Goal: Transaction & Acquisition: Purchase product/service

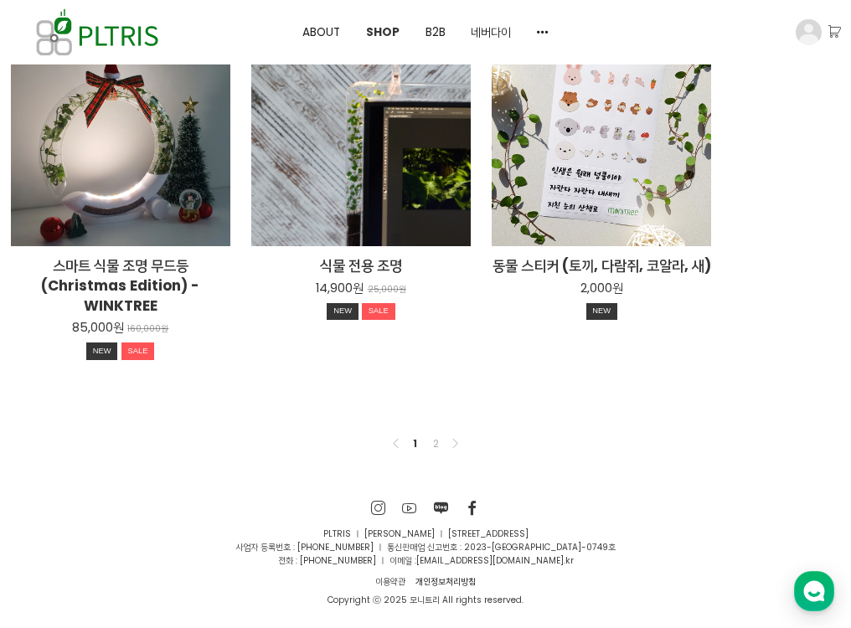
scroll to position [1218, 0]
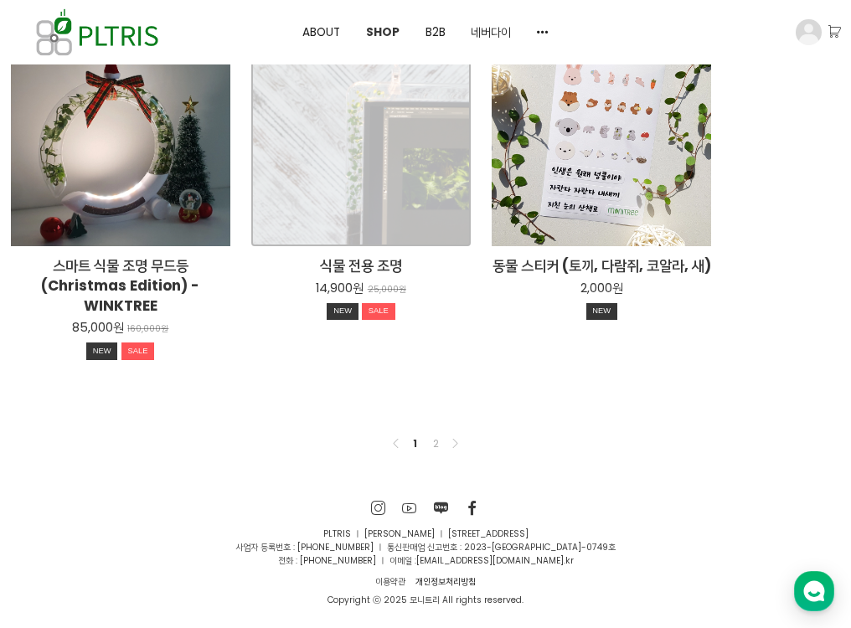
click at [454, 135] on div "식물 전용 조명 14,900원 25,000원 NEW SALE" at bounding box center [361, 137] width 220 height 220
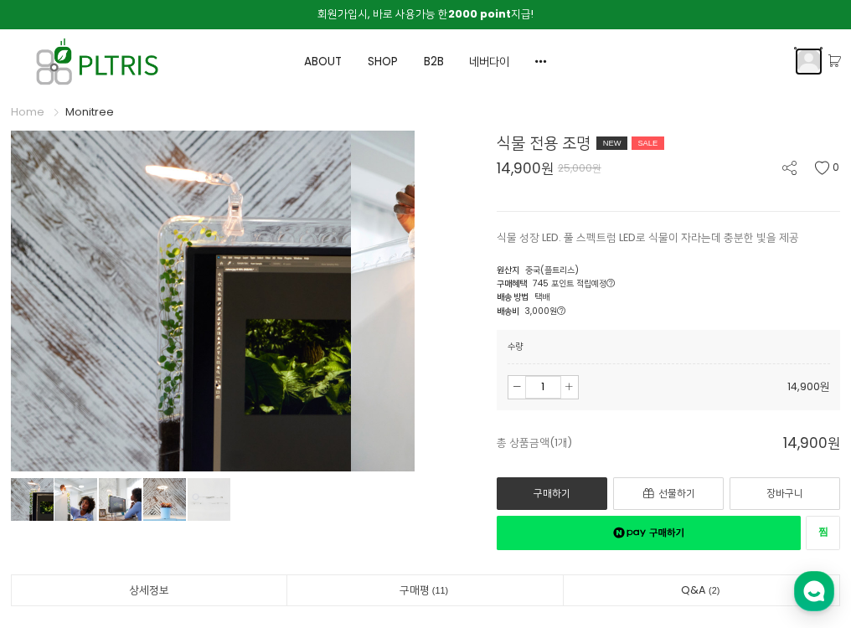
click at [805, 73] on img at bounding box center [809, 62] width 26 height 26
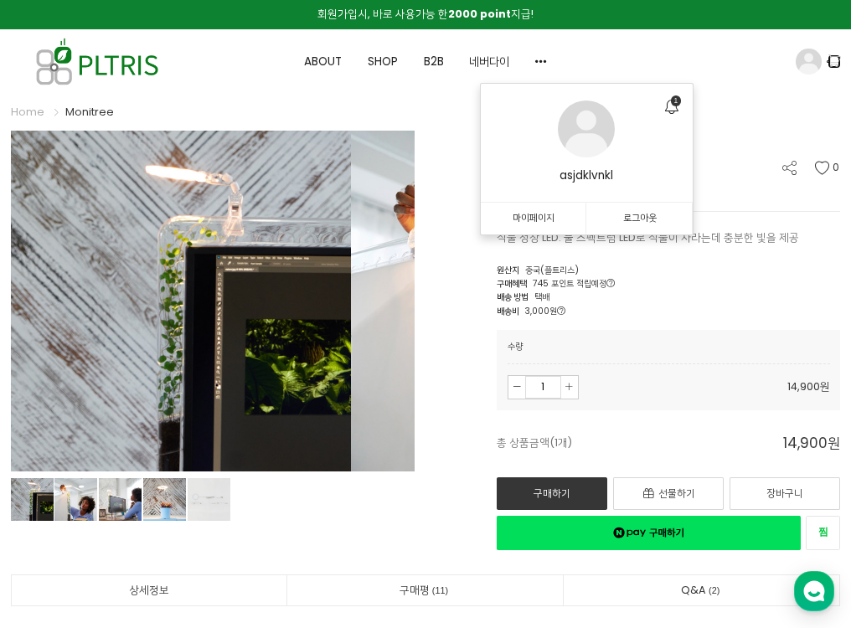
click at [830, 67] on icon at bounding box center [835, 61] width 12 height 12
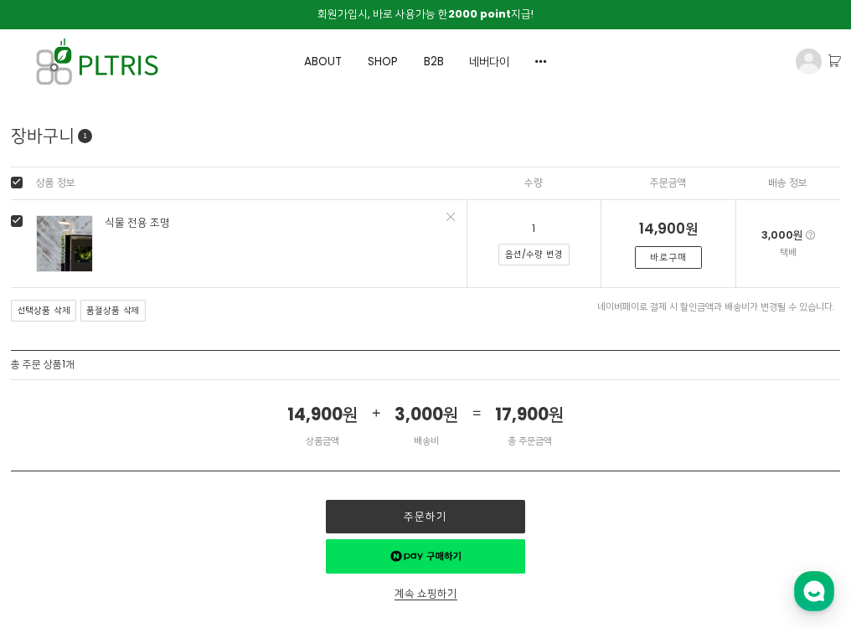
click at [661, 269] on link "바로구매" at bounding box center [668, 257] width 66 height 23
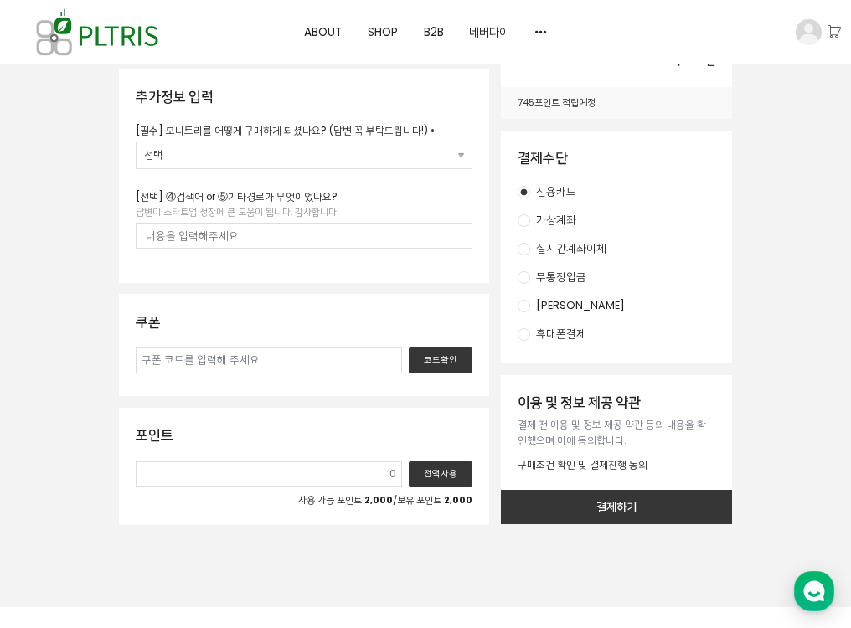
scroll to position [499, 0]
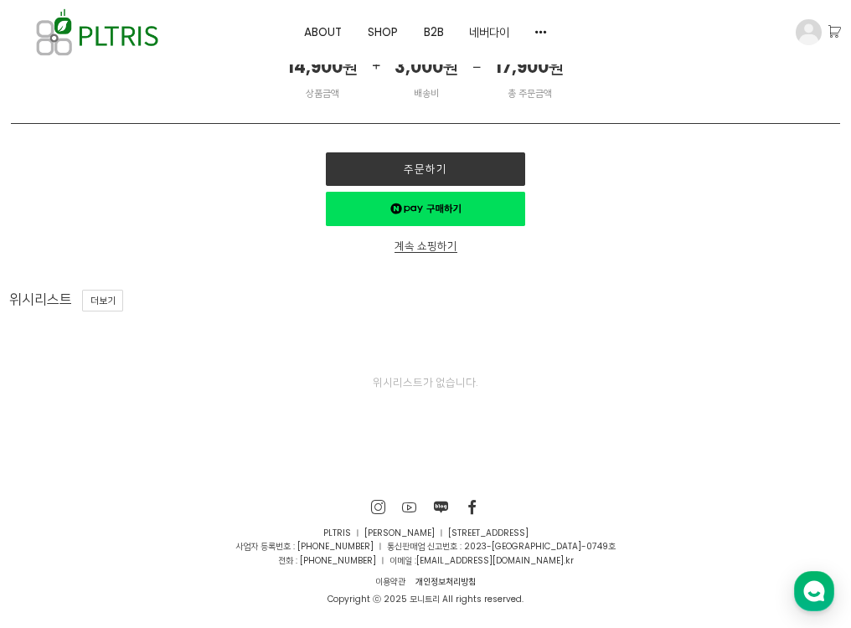
scroll to position [347, 0]
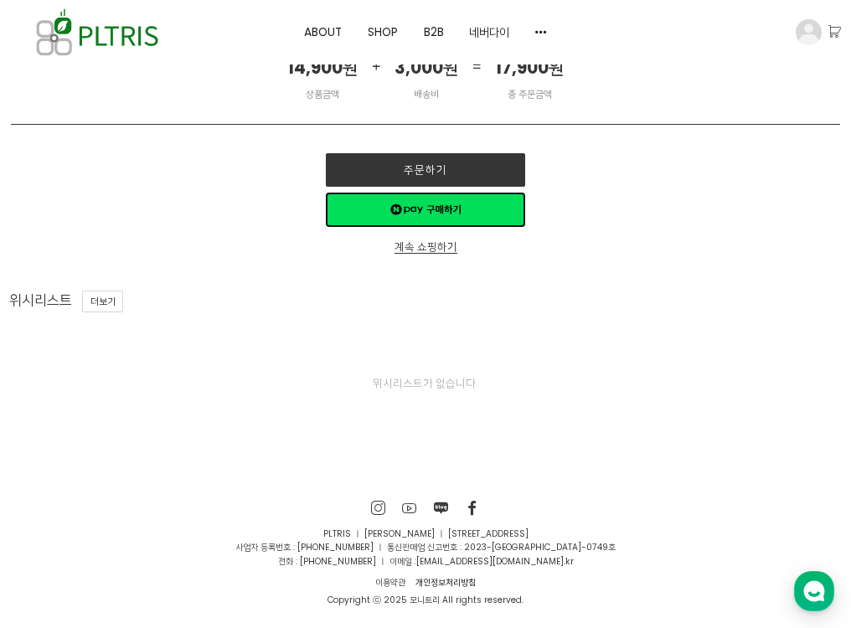
click at [499, 227] on link "네이버페이 구매하기" at bounding box center [425, 210] width 199 height 34
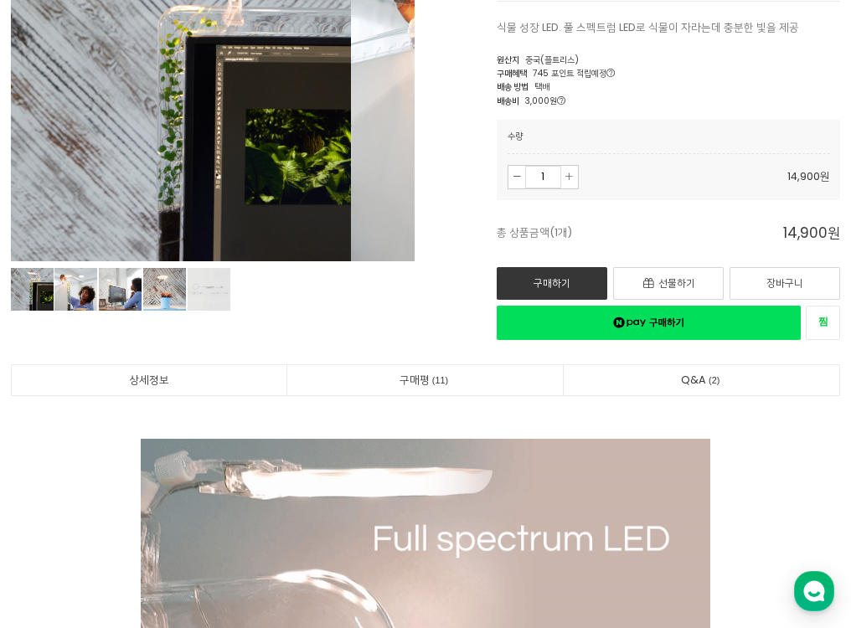
drag, startPoint x: 469, startPoint y: 260, endPoint x: 438, endPoint y: 472, distance: 214.2
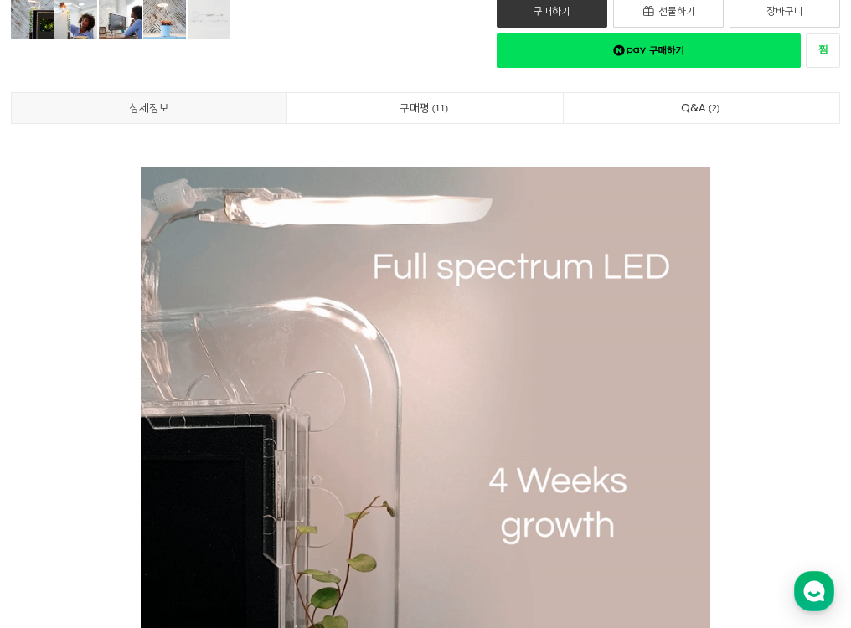
scroll to position [308, 0]
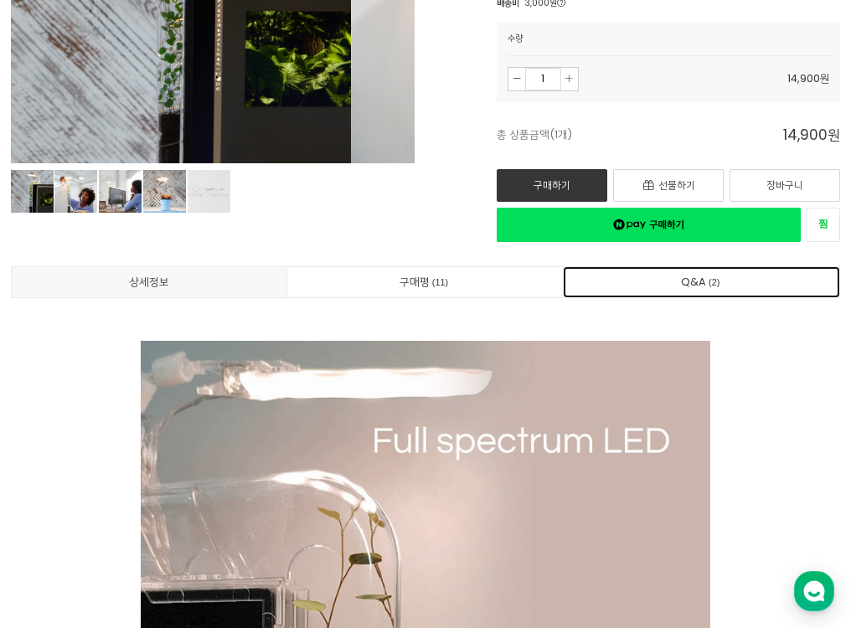
click at [575, 297] on link "Q&A 2" at bounding box center [702, 282] width 276 height 30
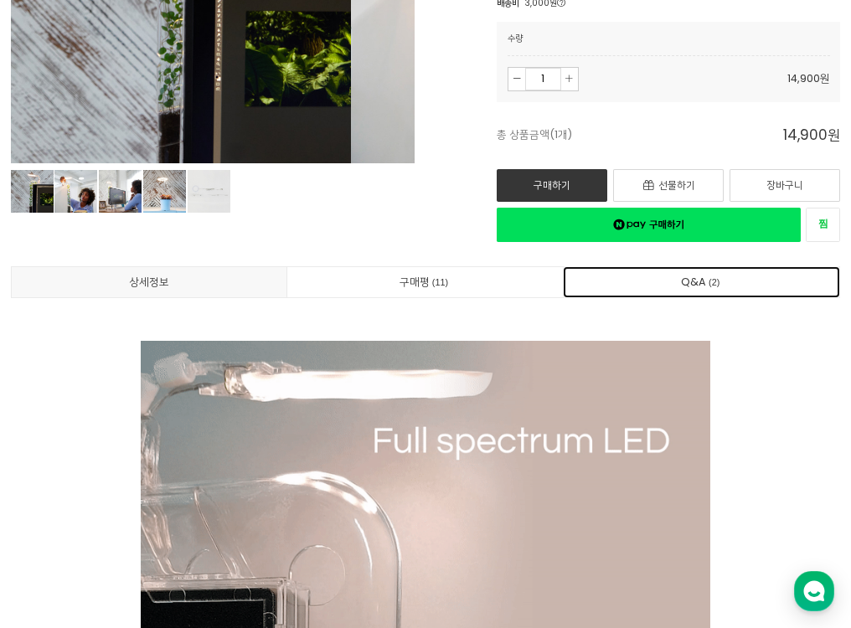
scroll to position [10601, 0]
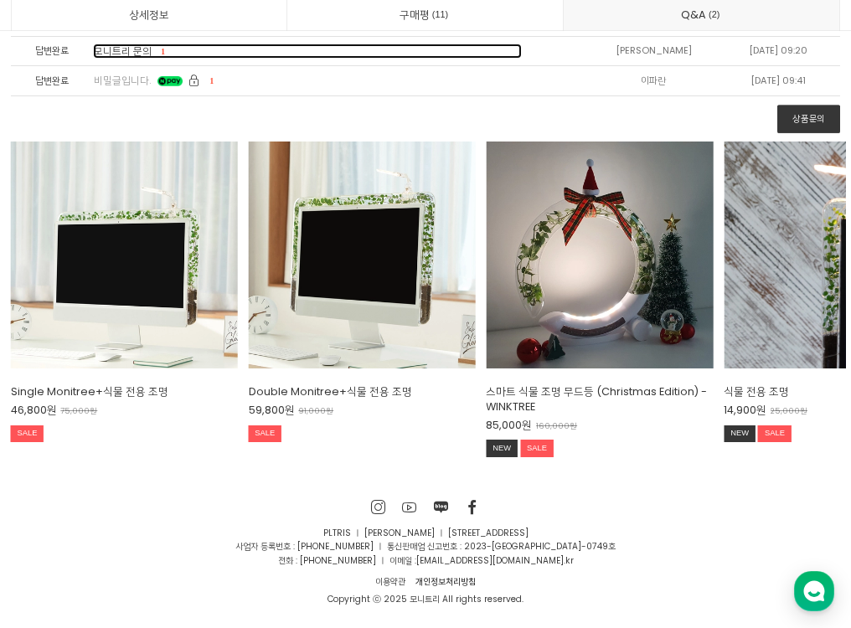
click at [126, 58] on span "모니트리 문의" at bounding box center [123, 50] width 58 height 13
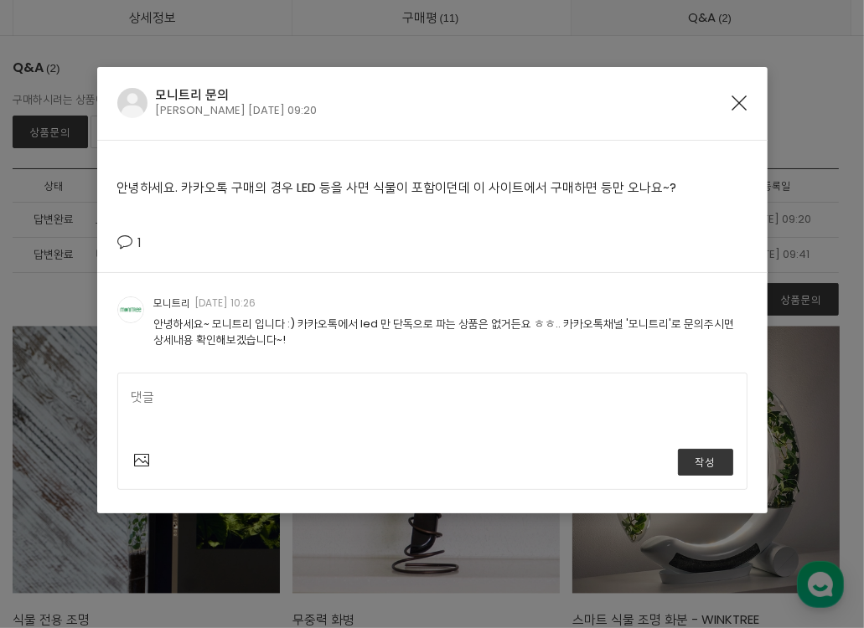
click at [744, 96] on icon "Close" at bounding box center [739, 103] width 15 height 15
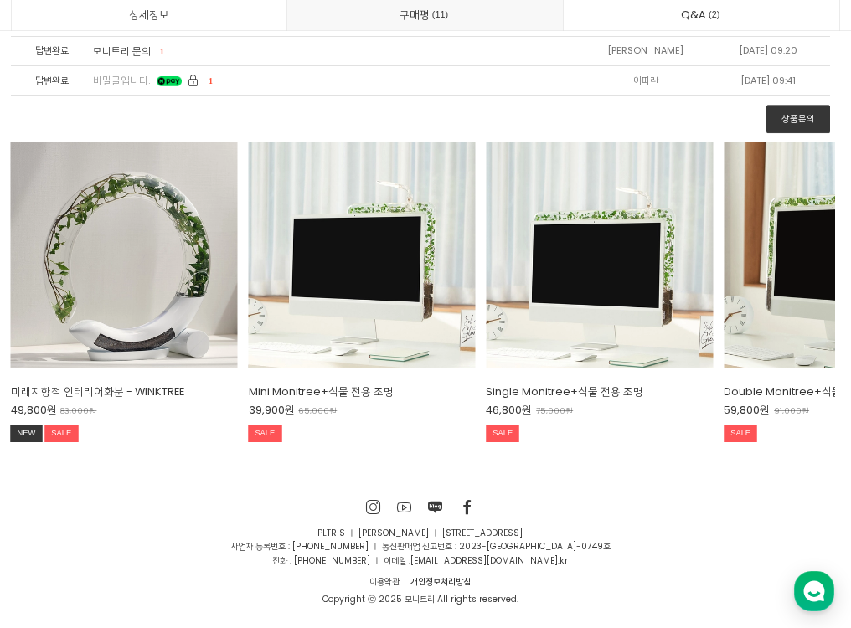
scroll to position [10026, 0]
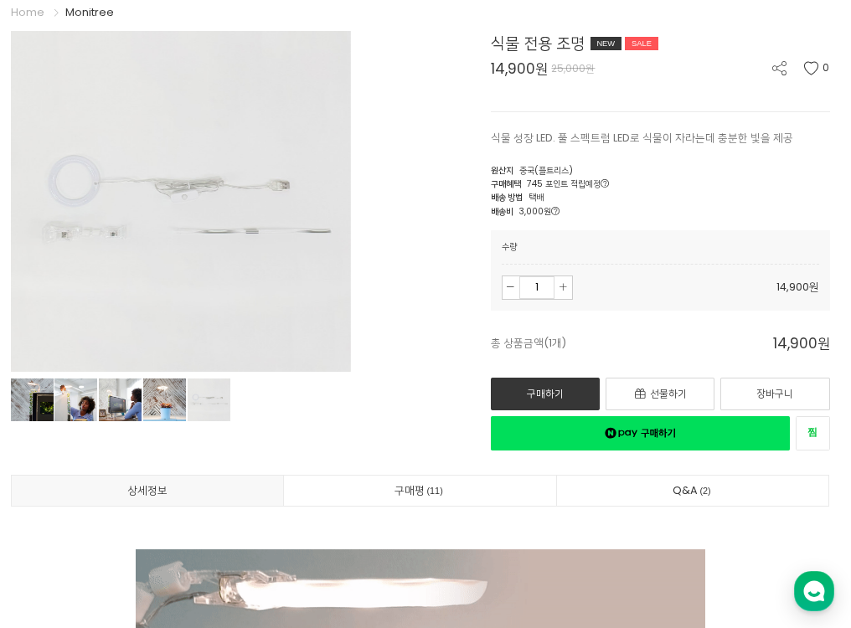
scroll to position [0, 0]
